Goal: Obtain resource: Download file/media

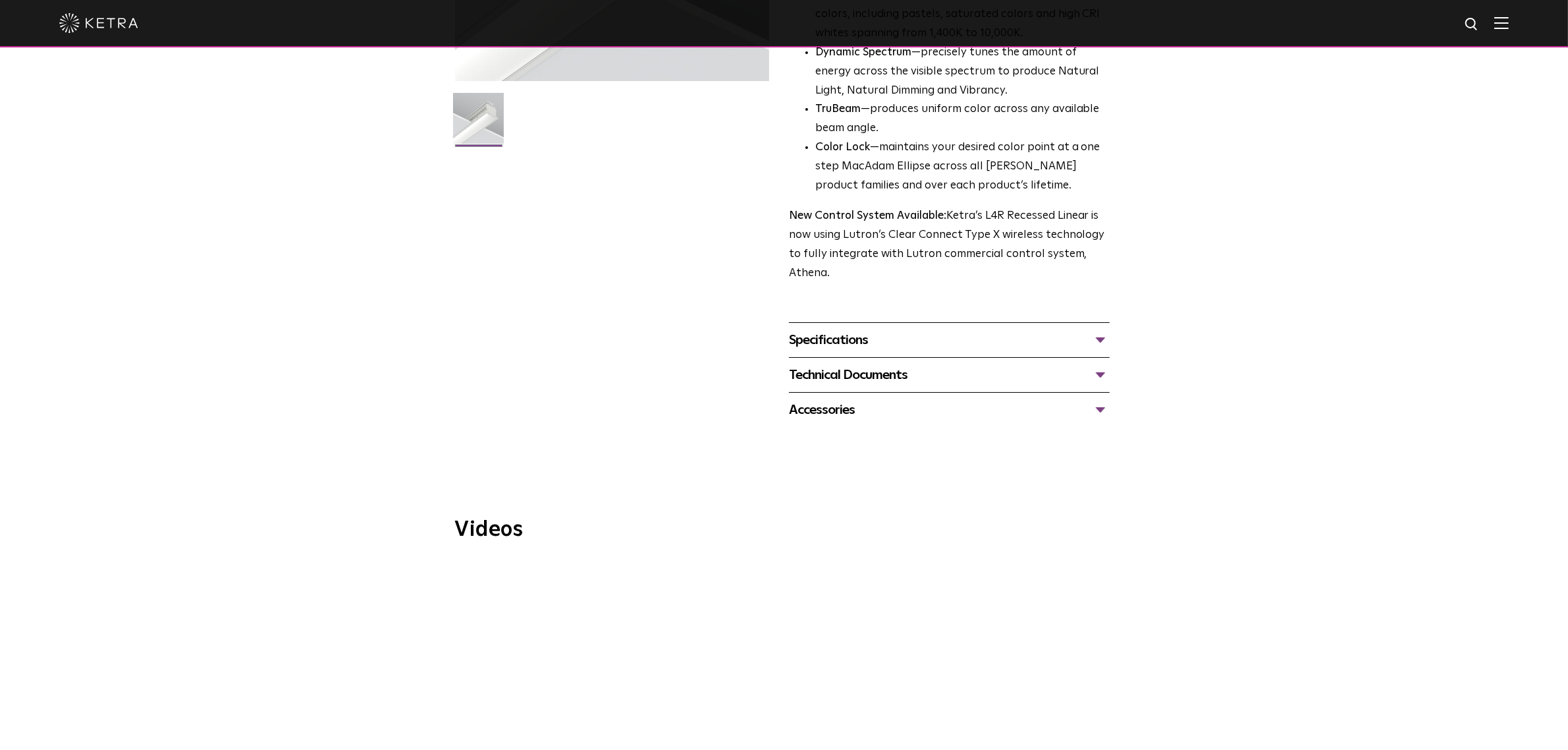
click at [855, 352] on div "Specifications LUMEN OUTPUTS 400lm/ft, 600lm/ft, 800lm/ft, 1000lm/ft HOUSING CO…" at bounding box center [949, 339] width 320 height 35
click at [853, 341] on div "Specifications" at bounding box center [949, 340] width 320 height 21
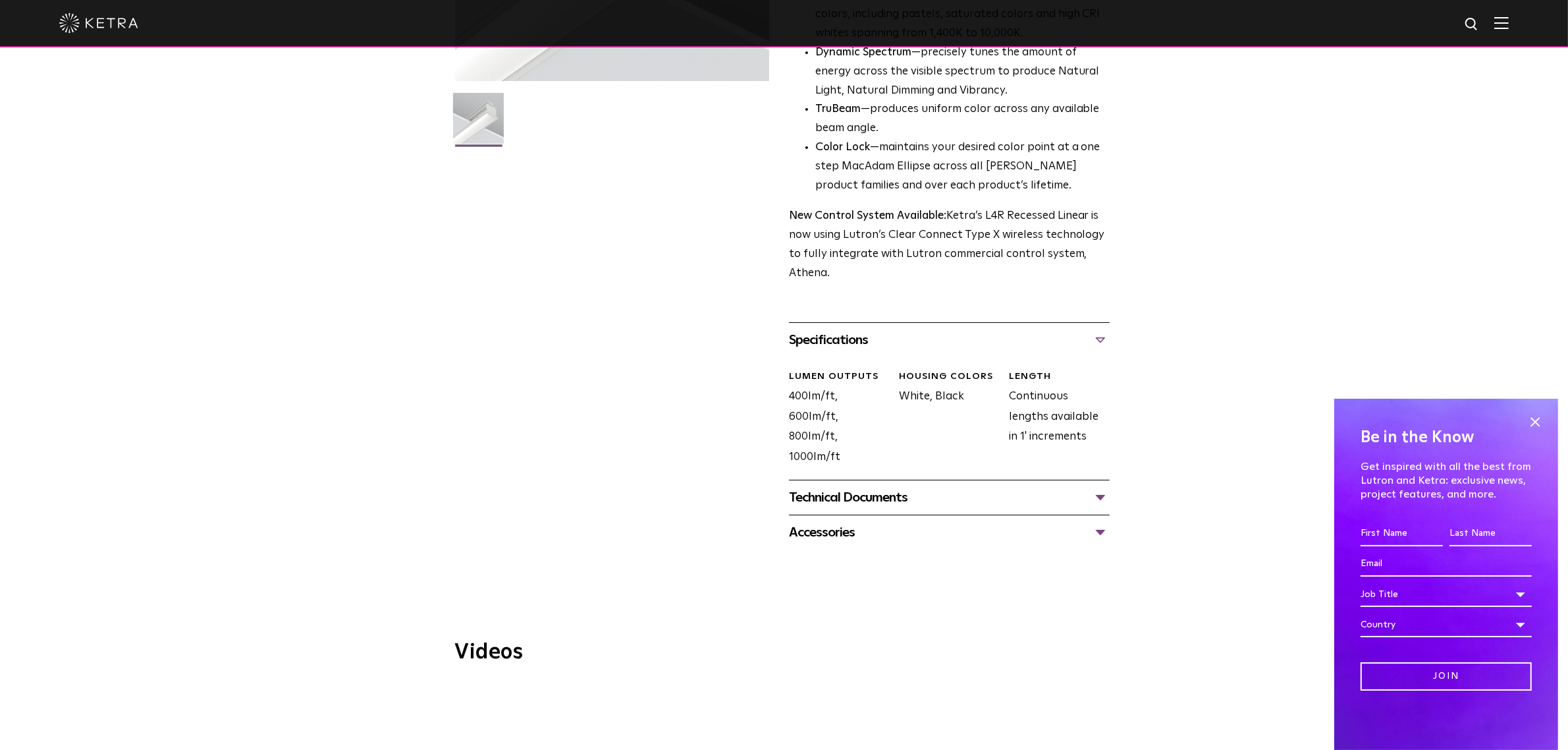
click at [820, 508] on div "Technical Documents" at bounding box center [949, 497] width 320 height 21
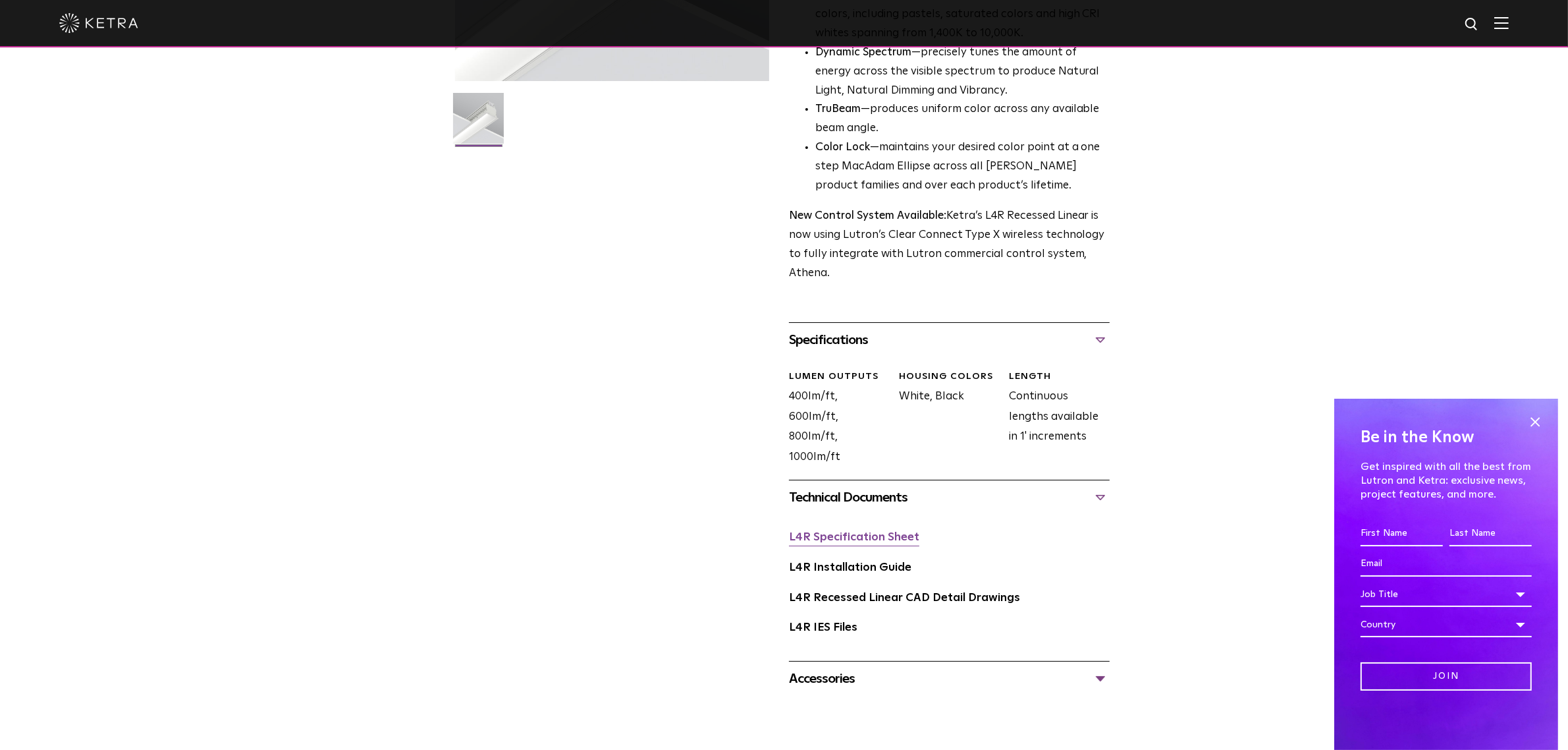
click at [830, 542] on link "L4R Specification Sheet" at bounding box center [854, 537] width 131 height 11
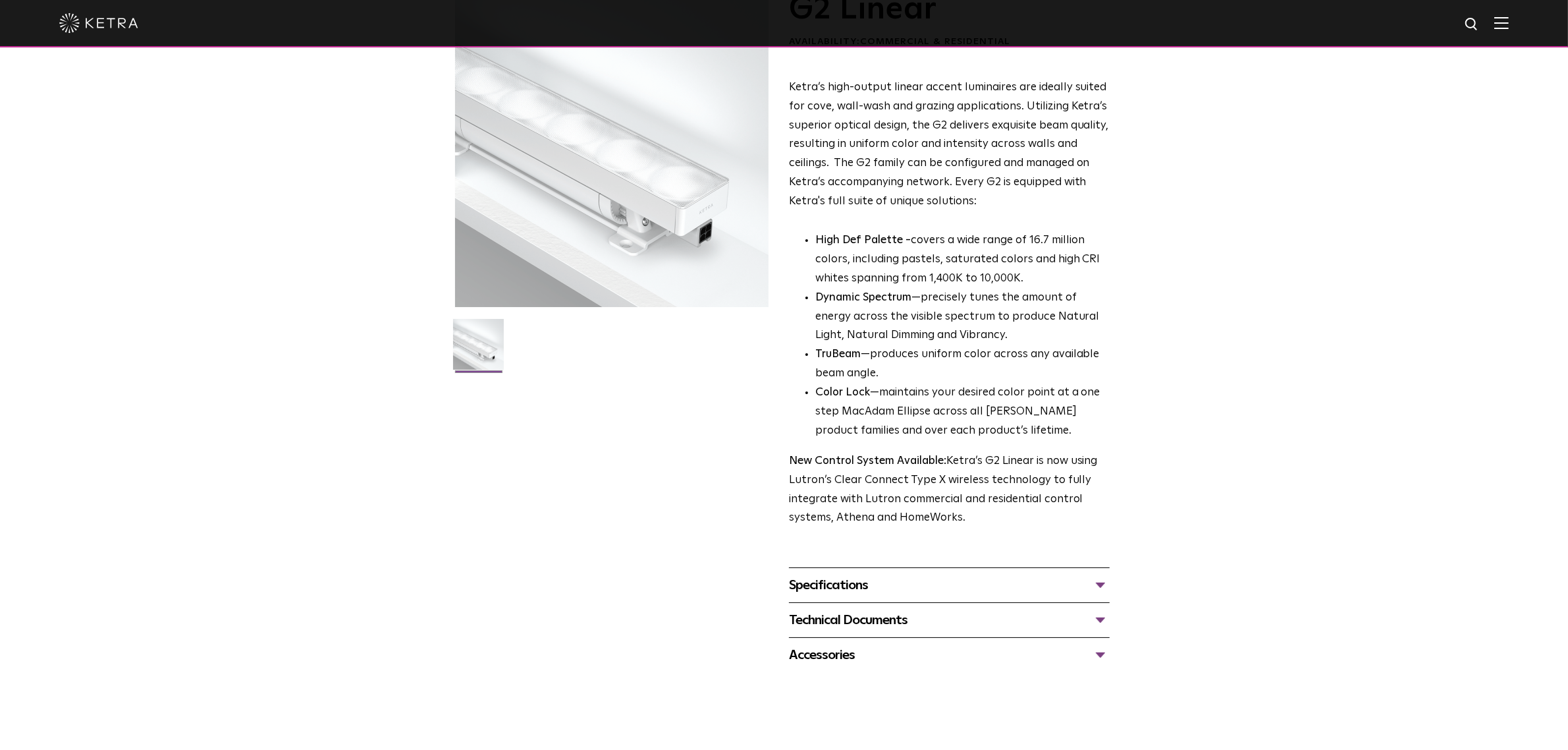
scroll to position [247, 0]
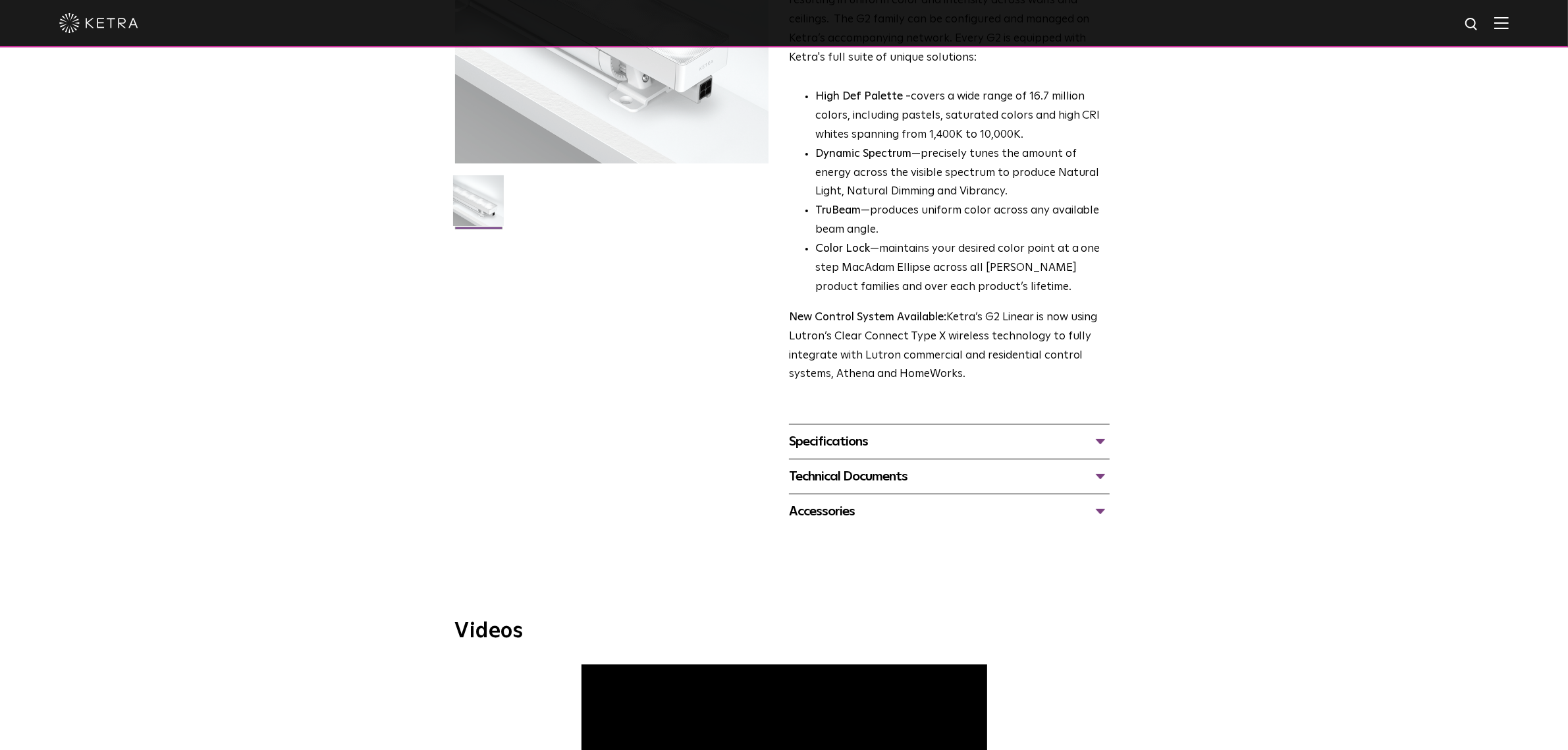
click at [926, 453] on div "Specifications LUMEN OUTPUTS 400, 700, 1000 DIMENSIONS 2" W, 12" L, 2.5-3.1" H …" at bounding box center [949, 441] width 320 height 35
click at [901, 438] on div "Specifications" at bounding box center [949, 441] width 320 height 21
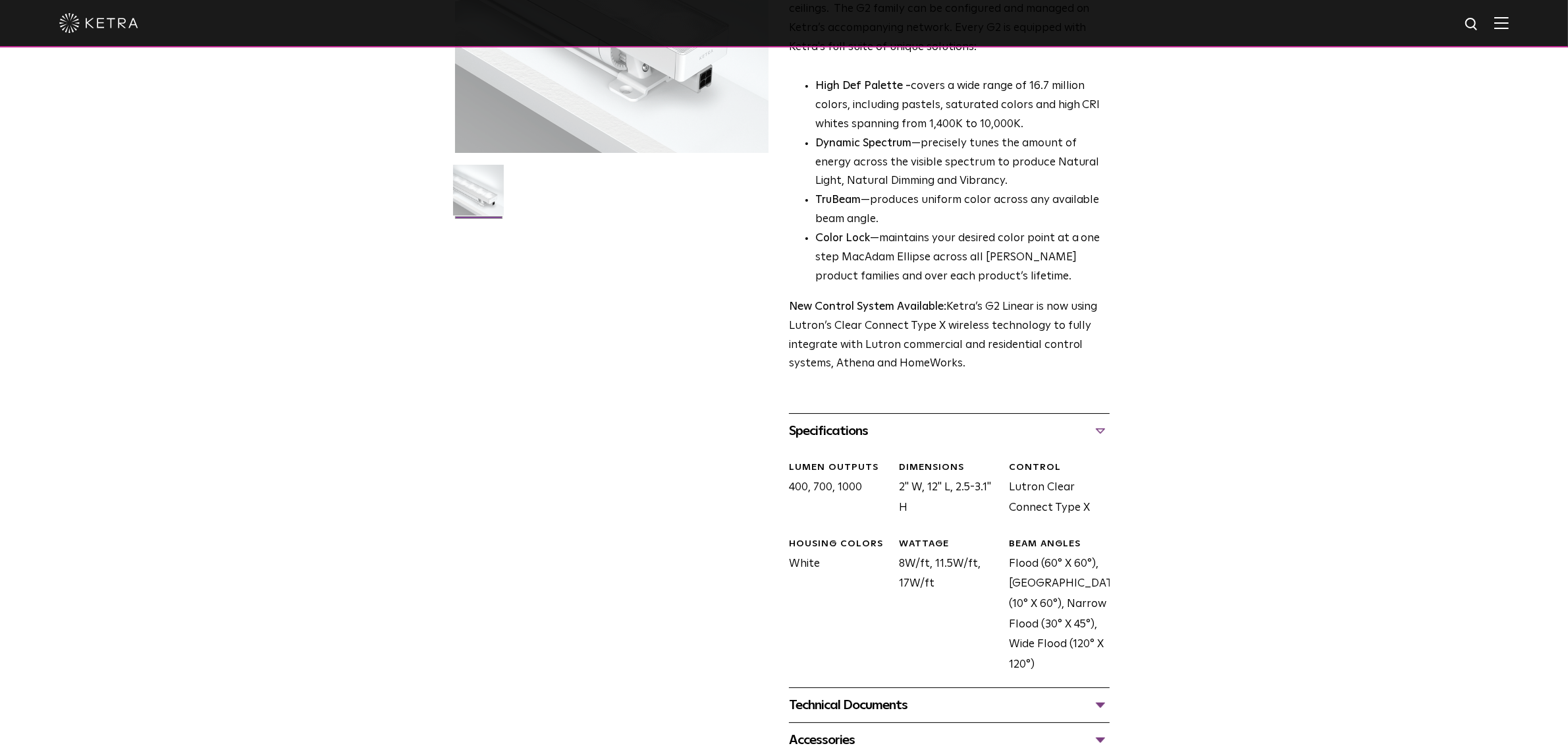
scroll to position [412, 0]
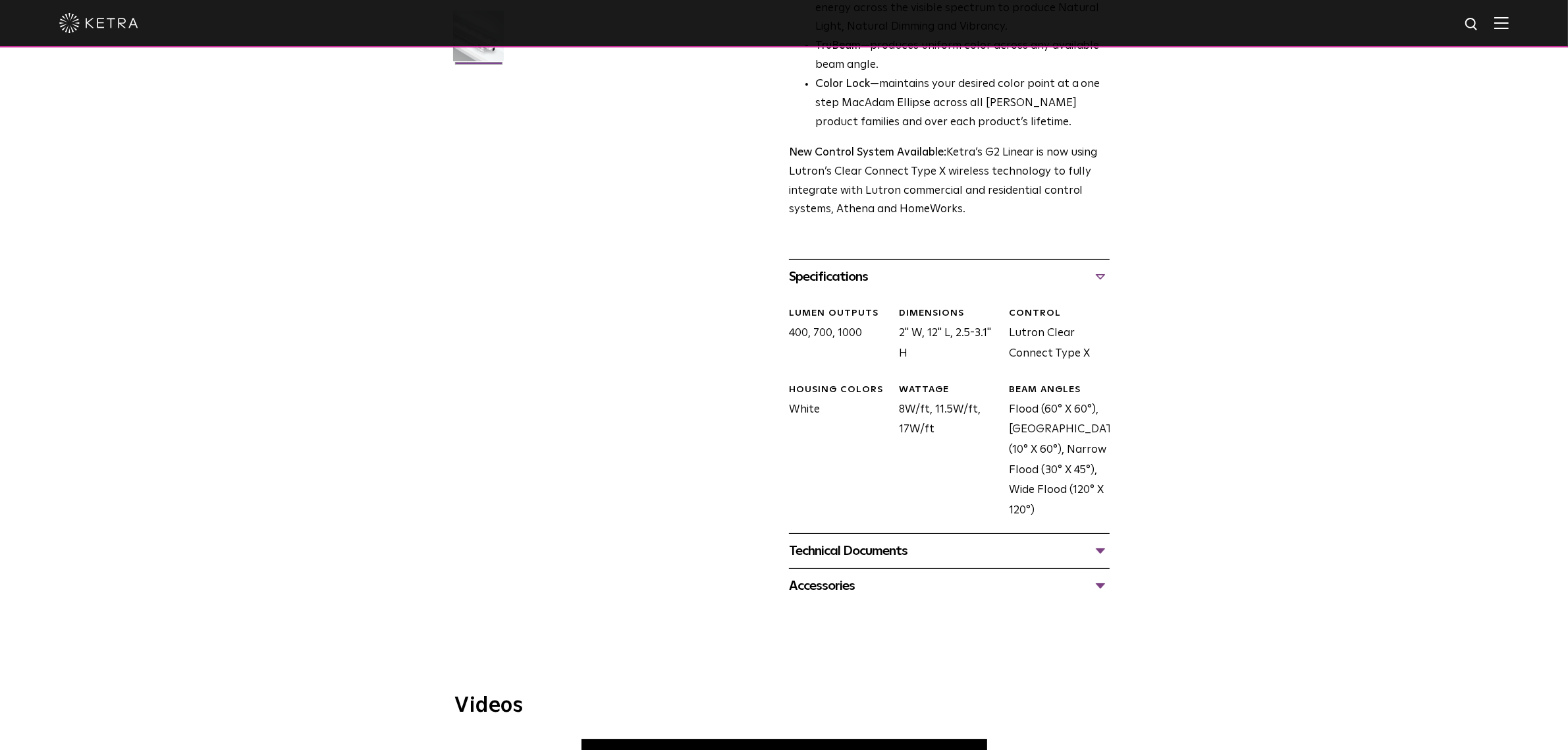
click at [929, 587] on div "Accessories" at bounding box center [949, 585] width 320 height 21
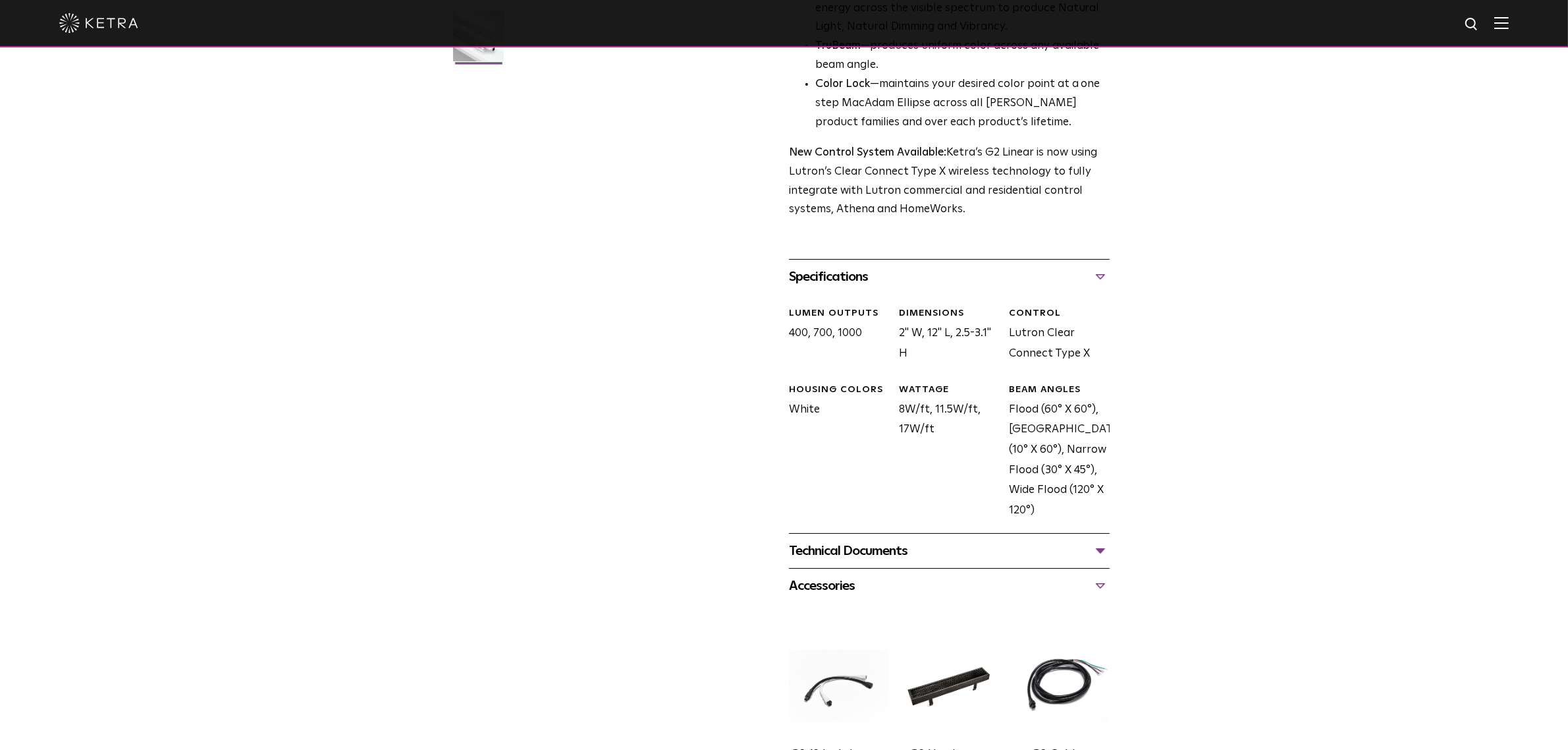
click at [1022, 549] on div "Technical Documents" at bounding box center [949, 550] width 320 height 21
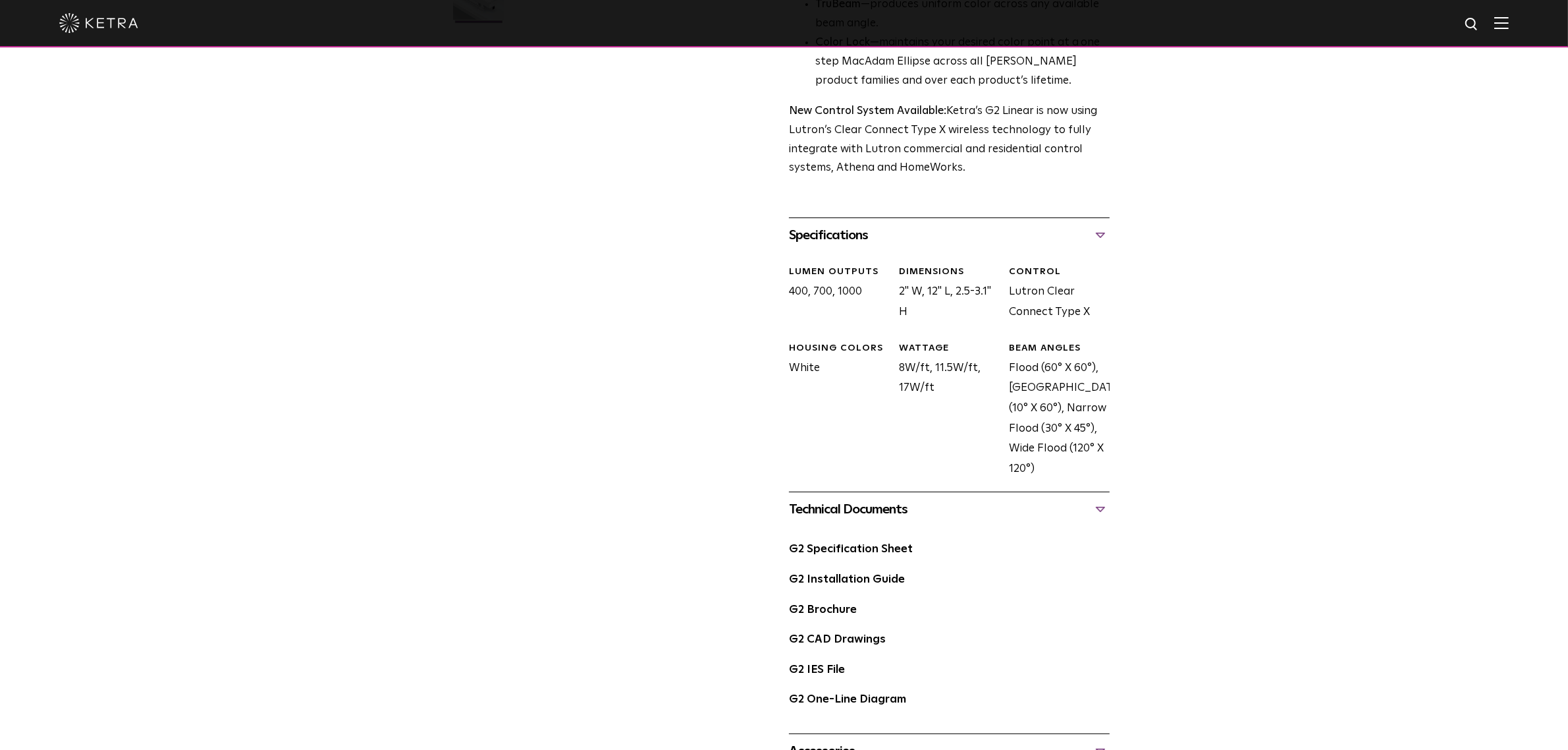
scroll to position [494, 0]
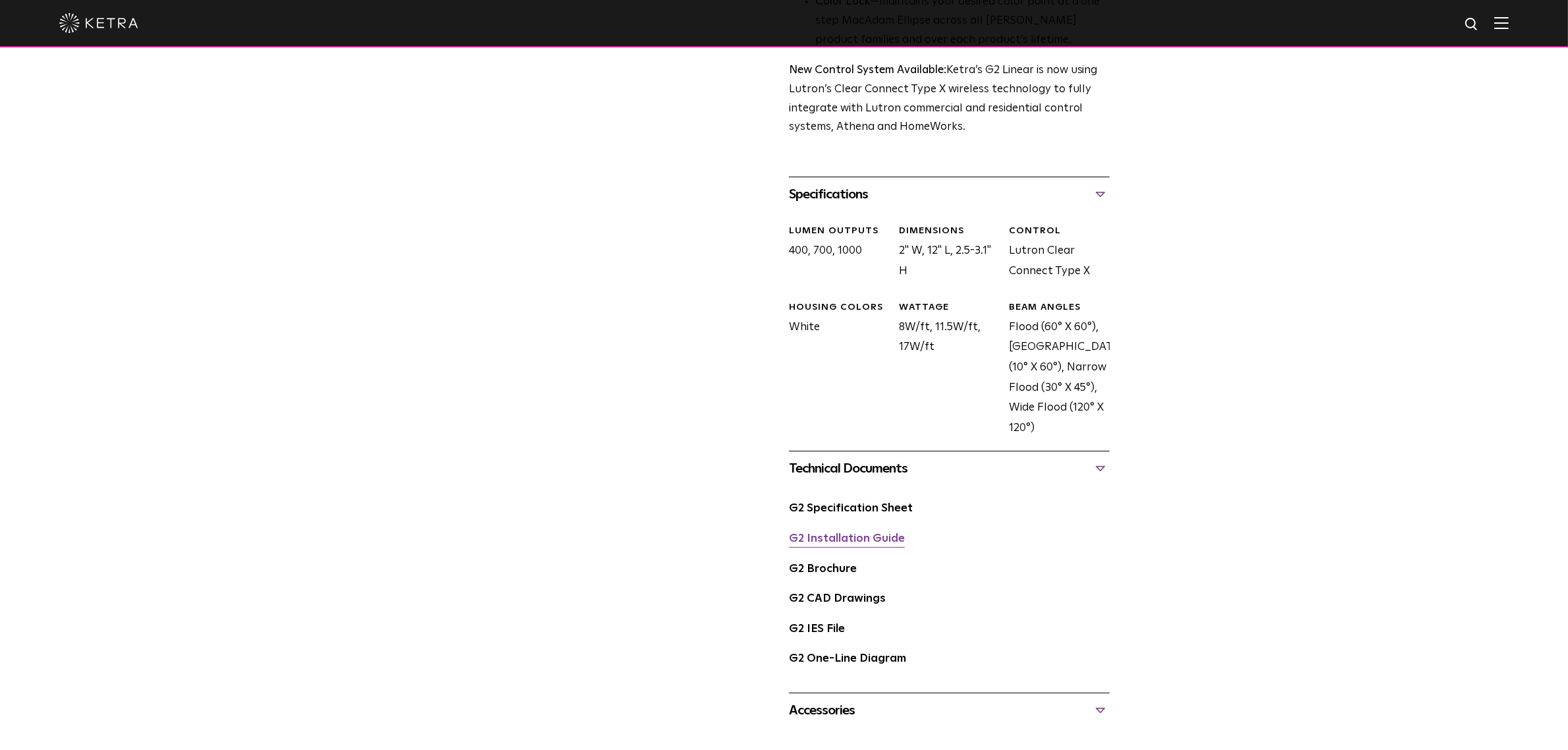
click at [850, 536] on link "G2 Installation Guide" at bounding box center [847, 538] width 116 height 11
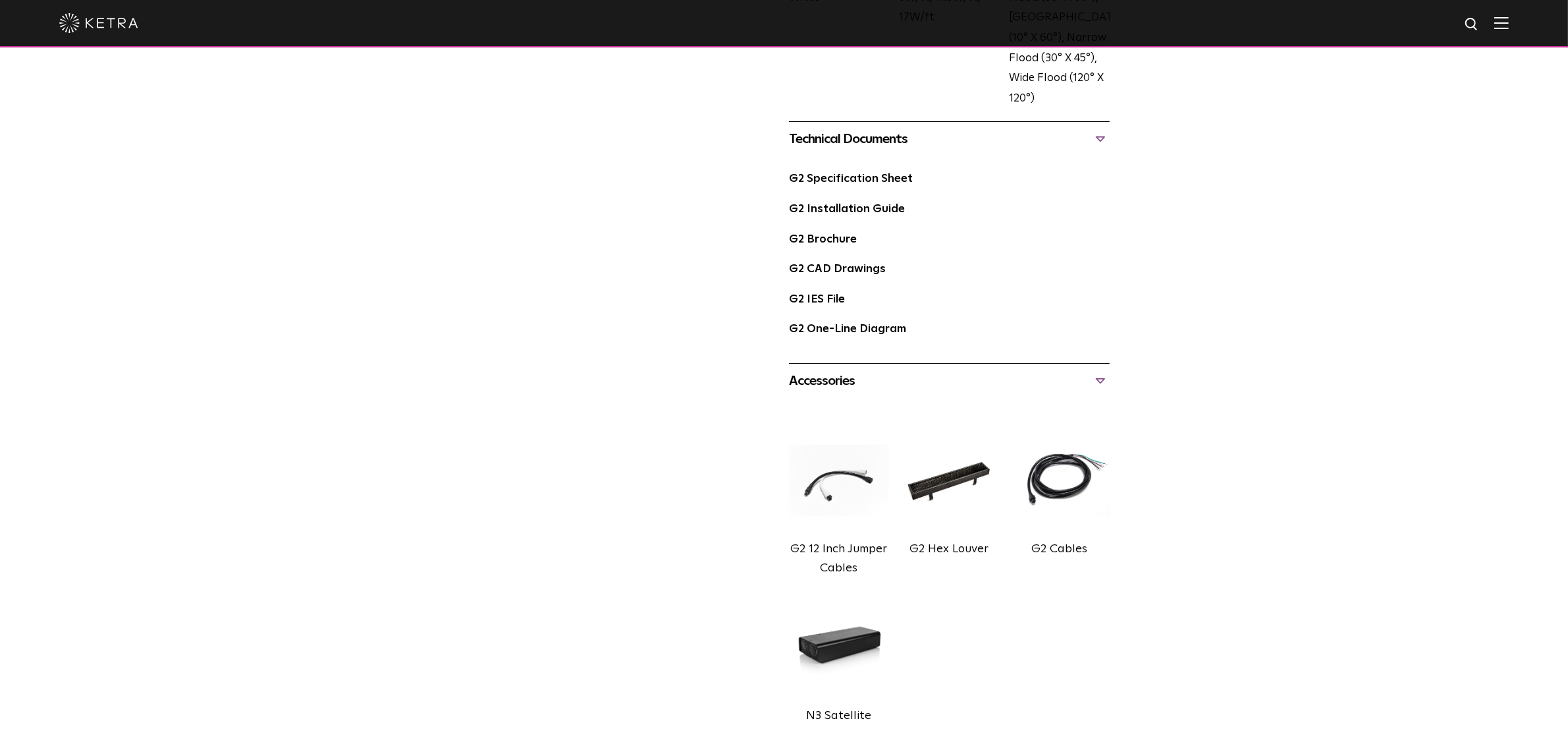
scroll to position [741, 0]
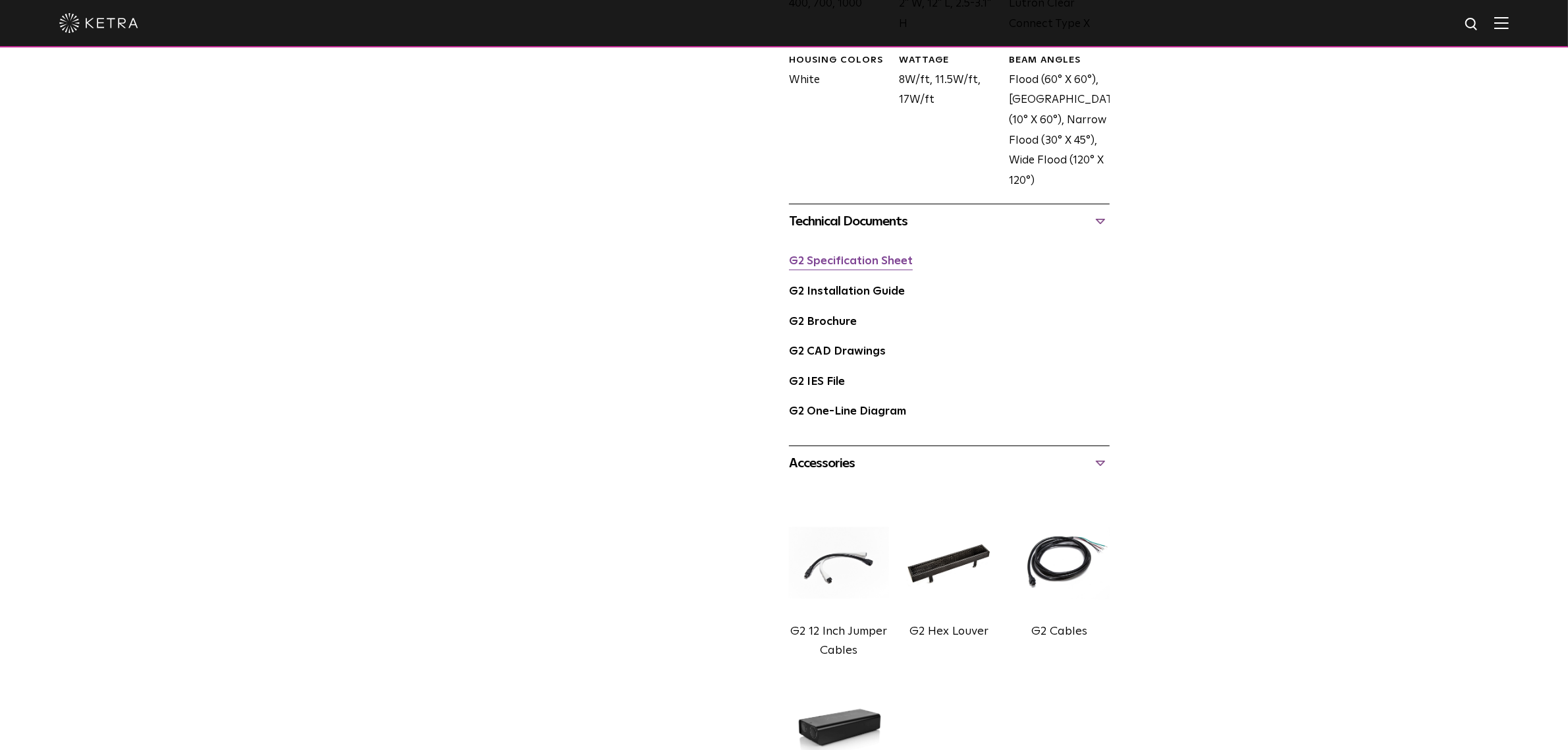
click at [834, 258] on link "G2 Specification Sheet" at bounding box center [851, 261] width 124 height 11
